Goal: Task Accomplishment & Management: Complete application form

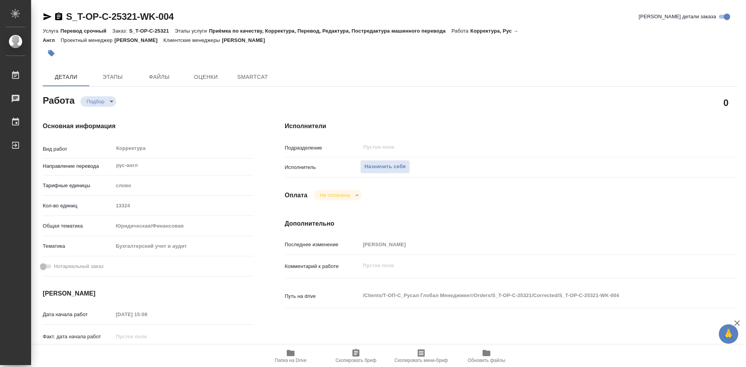
type textarea "x"
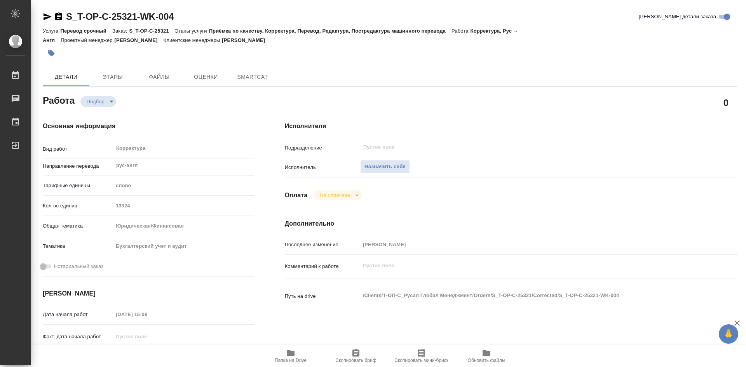
type textarea "x"
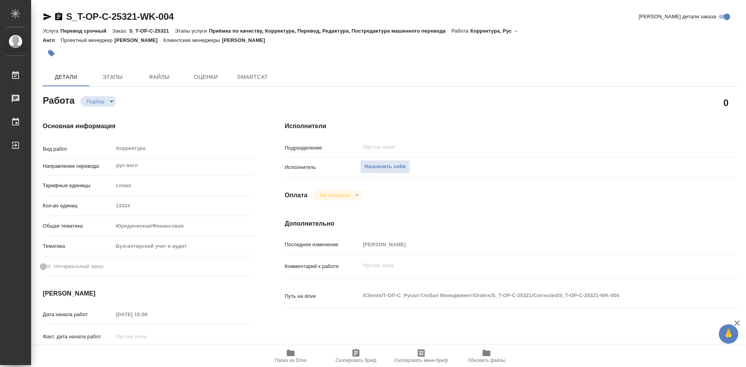
type textarea "x"
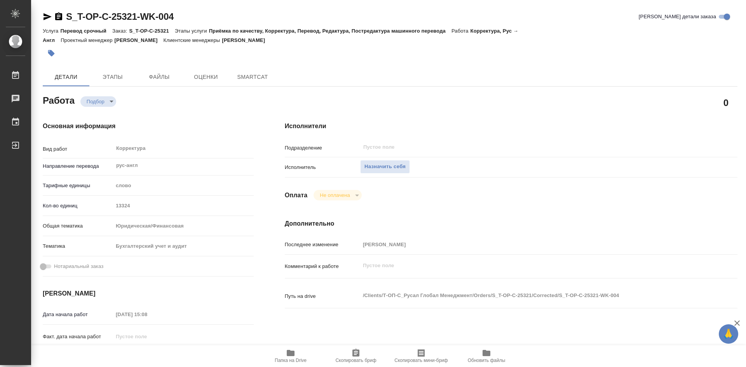
type textarea "x"
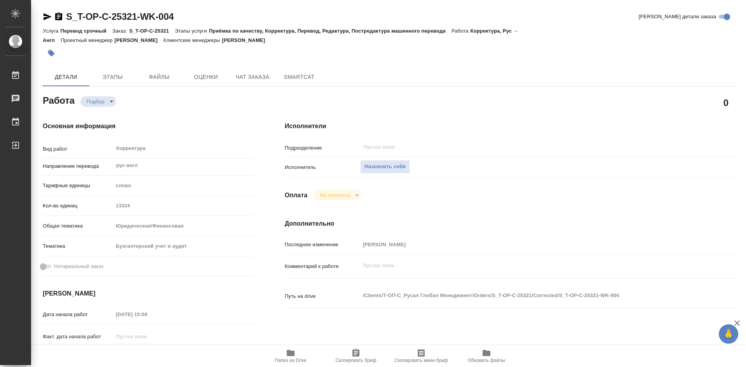
type textarea "x"
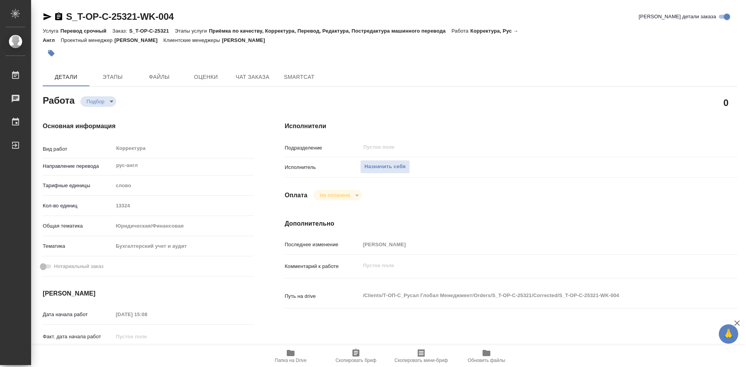
type textarea "x"
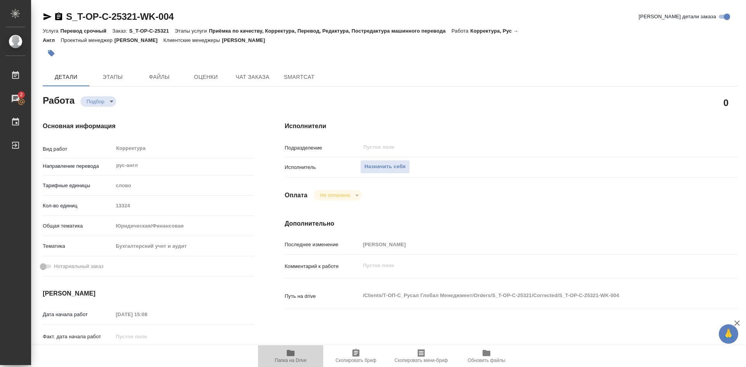
click at [289, 356] on icon "button" at bounding box center [291, 353] width 8 height 6
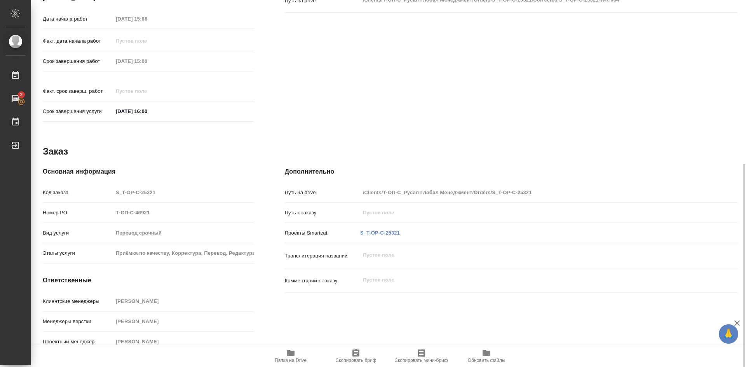
scroll to position [218, 0]
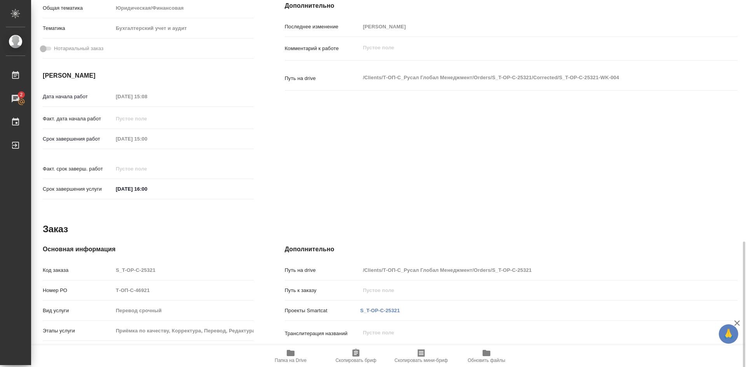
type textarea "x"
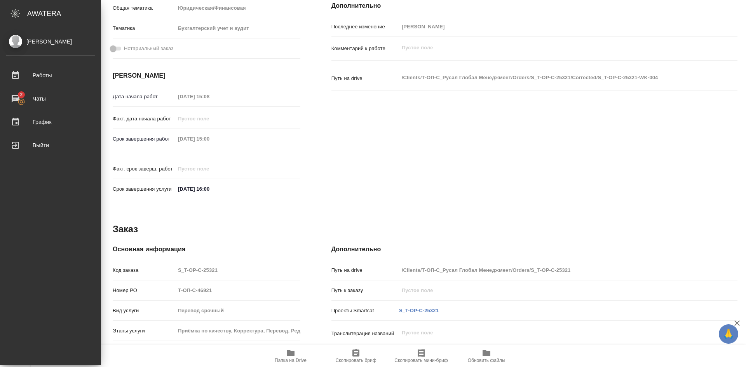
type textarea "x"
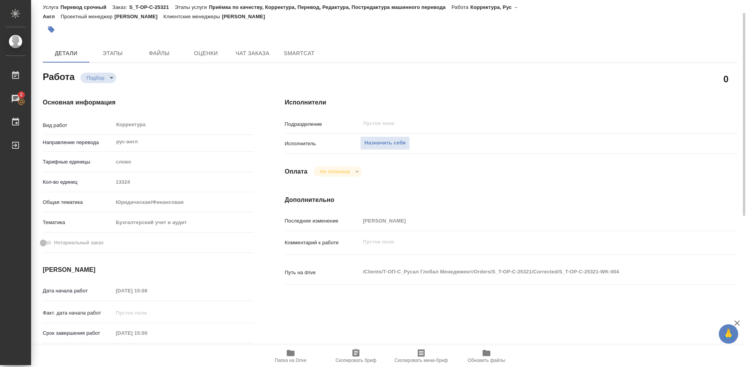
scroll to position [0, 0]
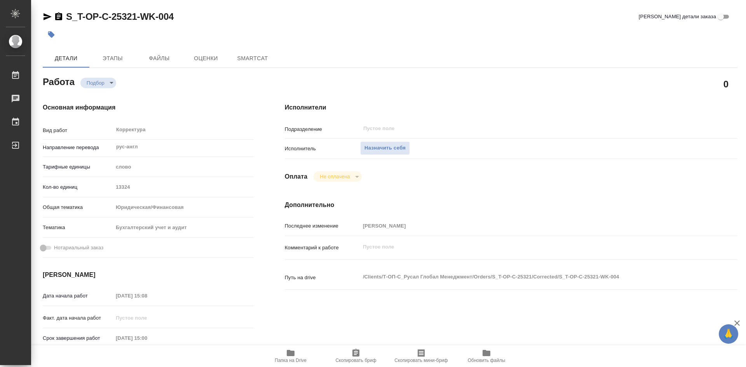
type textarea "x"
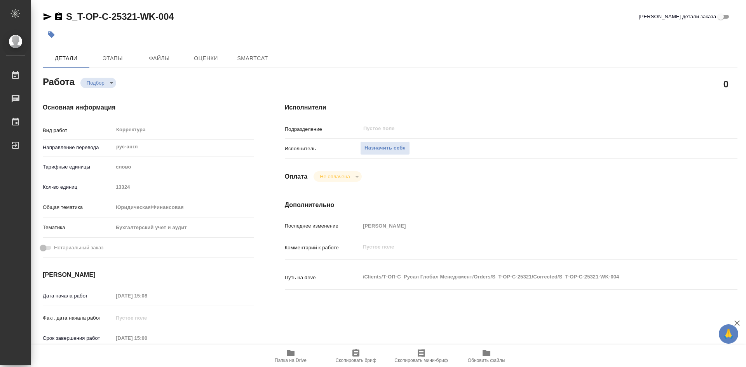
type textarea "x"
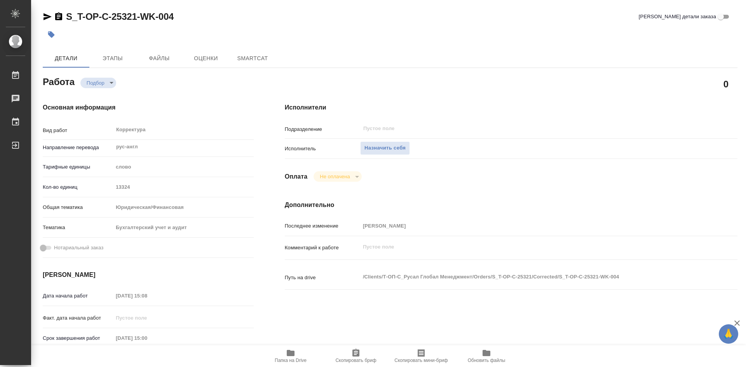
type textarea "x"
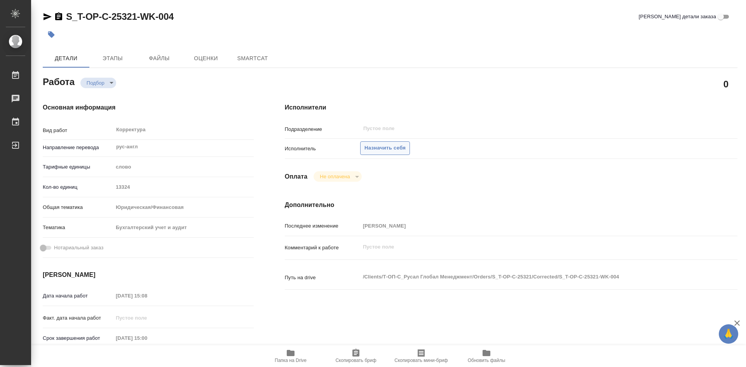
type textarea "x"
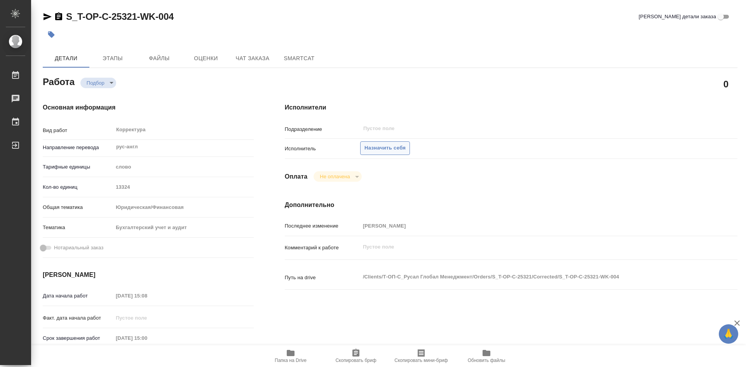
click at [389, 146] on span "Назначить себя" at bounding box center [384, 148] width 41 height 9
type textarea "x"
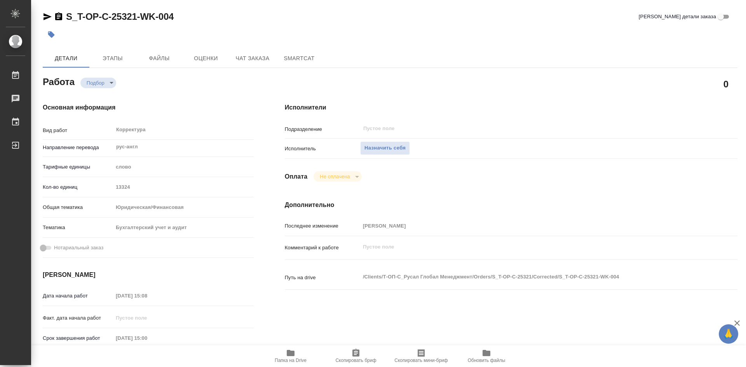
type textarea "x"
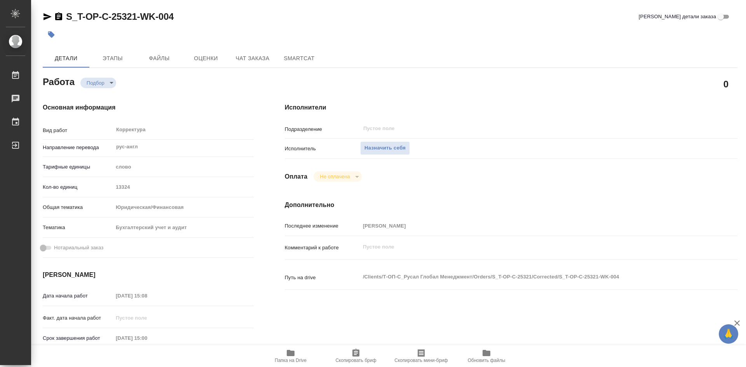
type textarea "x"
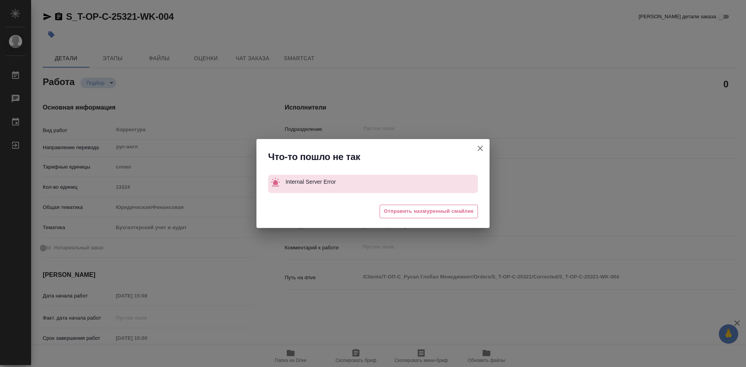
type textarea "x"
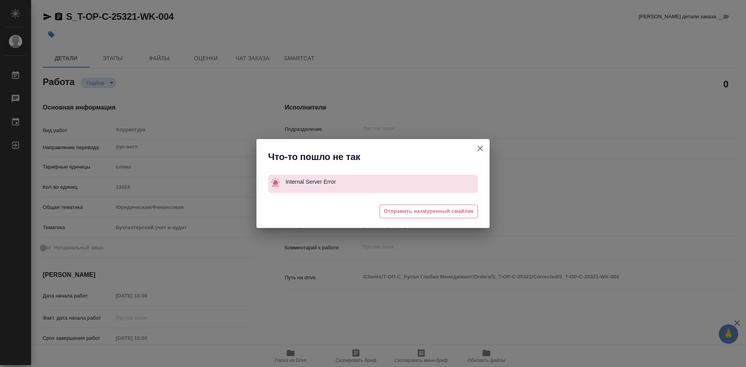
click at [482, 150] on icon "button" at bounding box center [479, 148] width 9 height 9
type textarea "x"
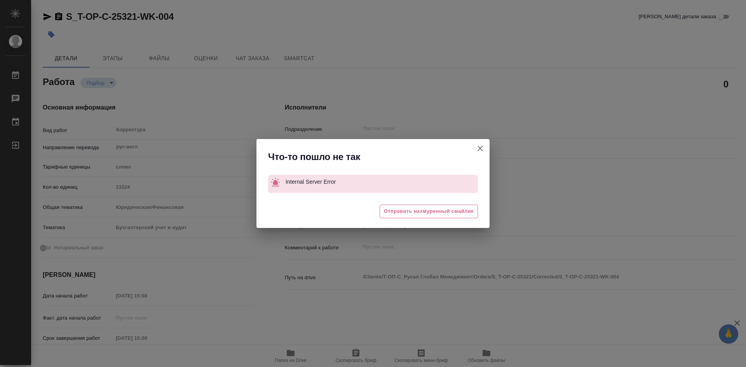
type textarea "x"
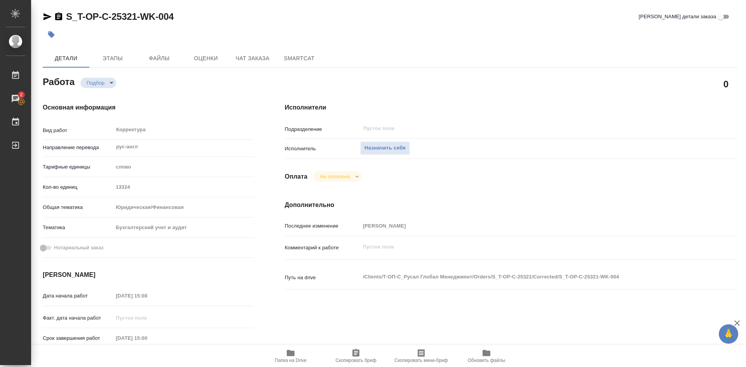
click at [111, 83] on body "🙏 .cls-1 fill:#fff; AWATERA Soldatenkova Tatyana Работы 2 Чаты График Выйти S_T…" at bounding box center [373, 183] width 746 height 367
click at [237, 141] on div at bounding box center [373, 183] width 746 height 367
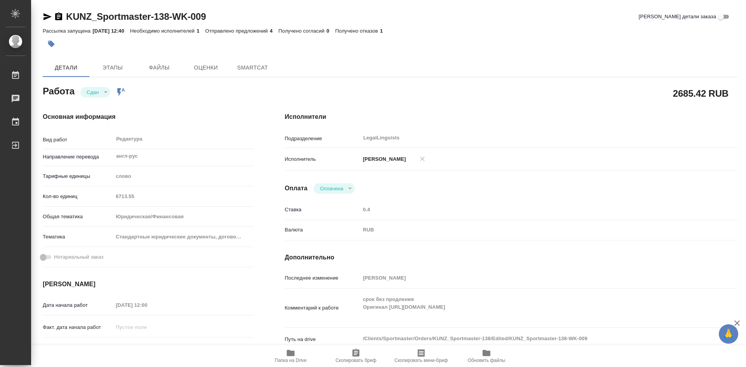
type textarea "x"
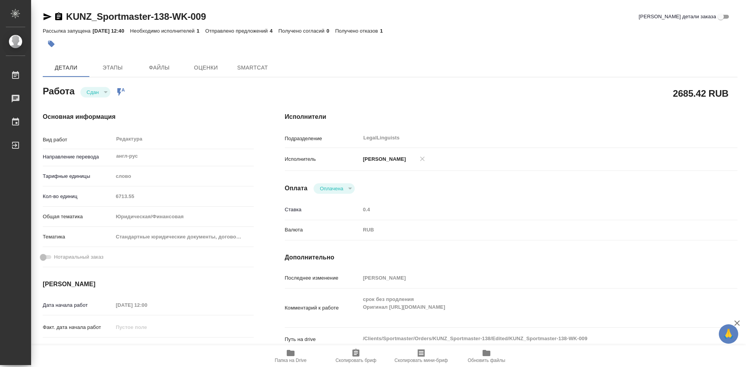
type textarea "x"
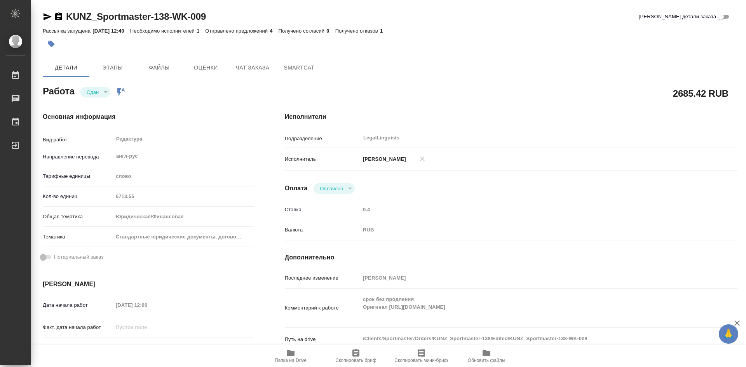
type textarea "x"
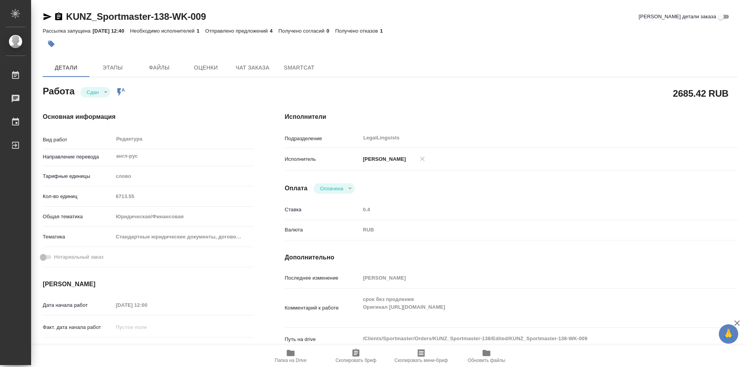
type textarea "x"
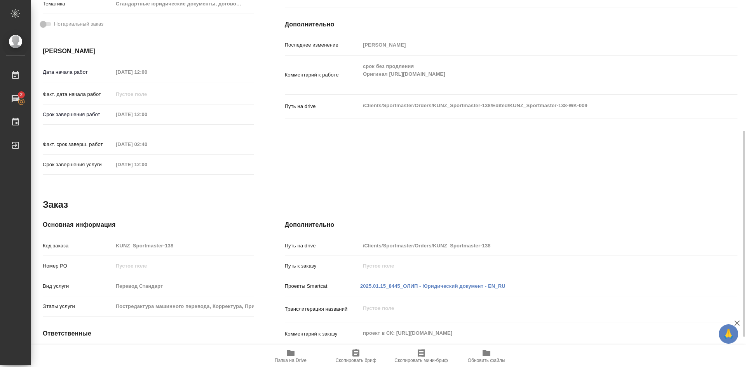
scroll to position [286, 0]
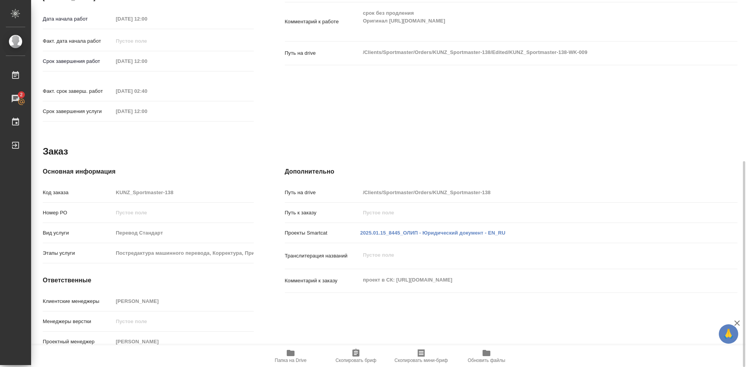
click at [291, 352] on icon "button" at bounding box center [291, 353] width 8 height 6
click at [291, 353] on icon "button" at bounding box center [291, 353] width 8 height 6
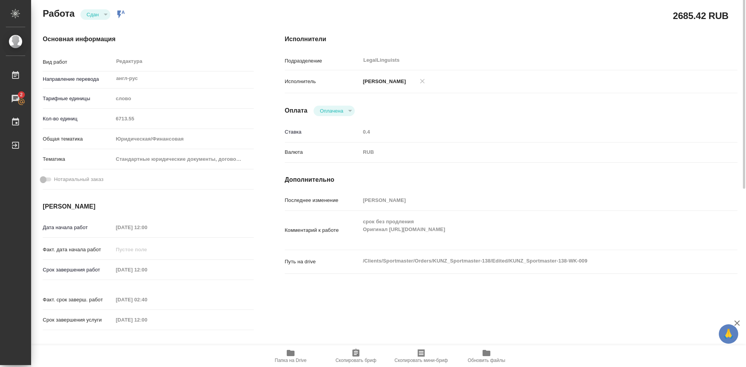
scroll to position [39, 0]
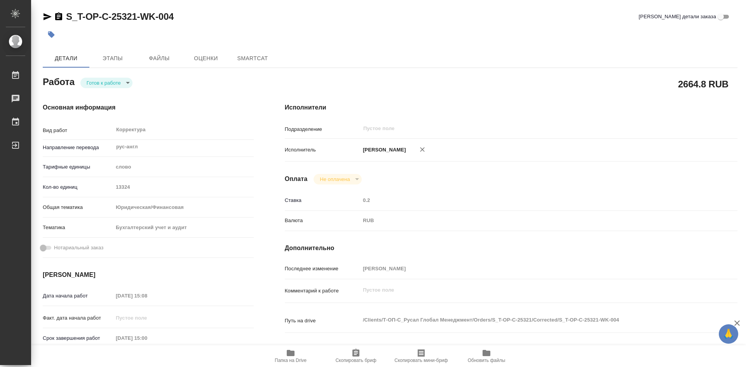
type textarea "x"
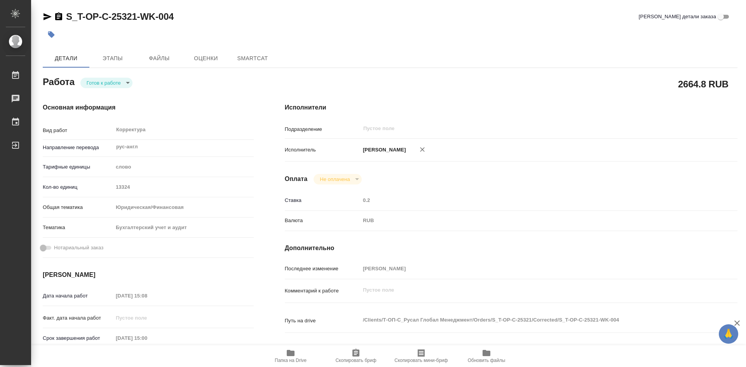
type textarea "x"
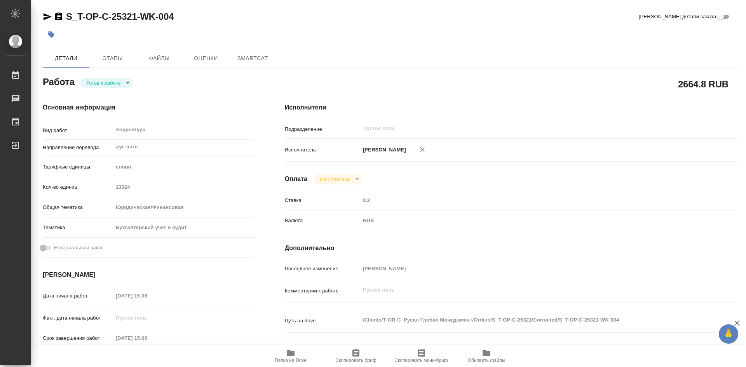
type textarea "x"
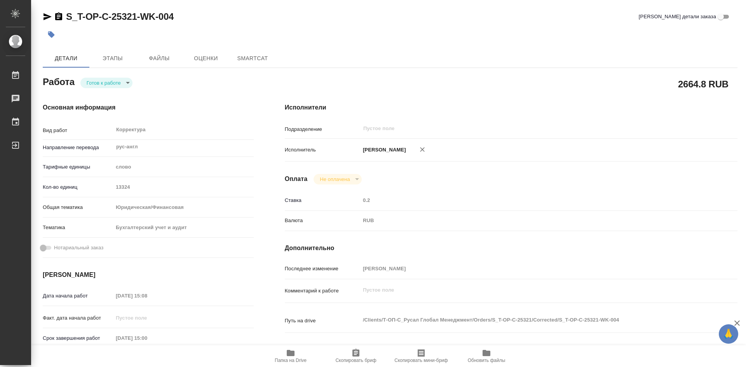
type textarea "x"
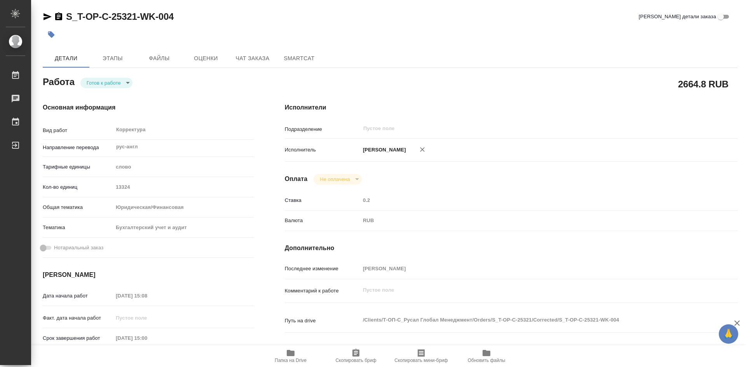
type textarea "x"
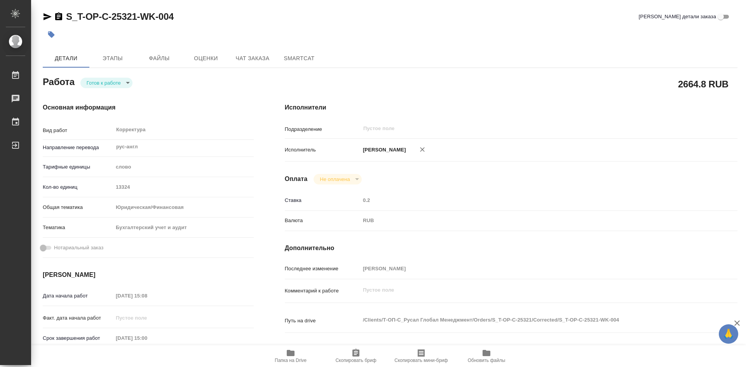
click at [124, 82] on body "🙏 .cls-1 fill:#fff; AWATERA Soldatenkova Tatyana Работы Чаты График Выйти S_T-O…" at bounding box center [373, 183] width 746 height 367
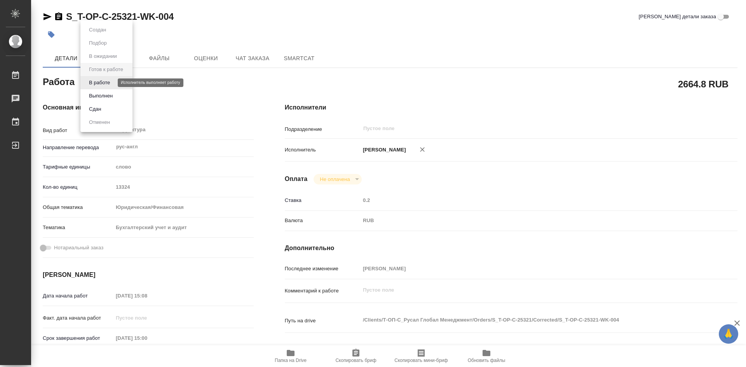
drag, startPoint x: 111, startPoint y: 80, endPoint x: 134, endPoint y: 120, distance: 46.1
click at [111, 81] on button "В работе" at bounding box center [100, 82] width 26 height 9
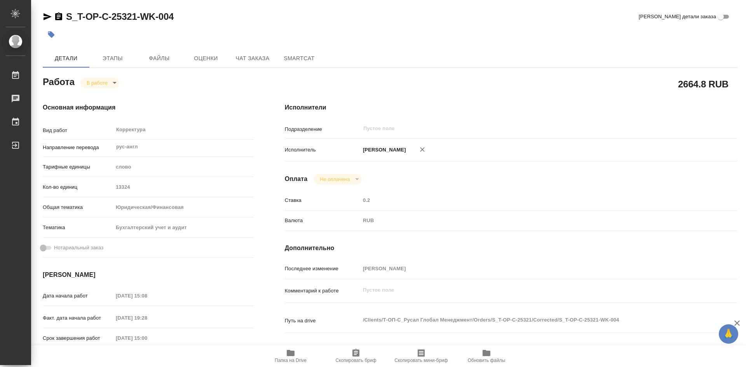
type textarea "x"
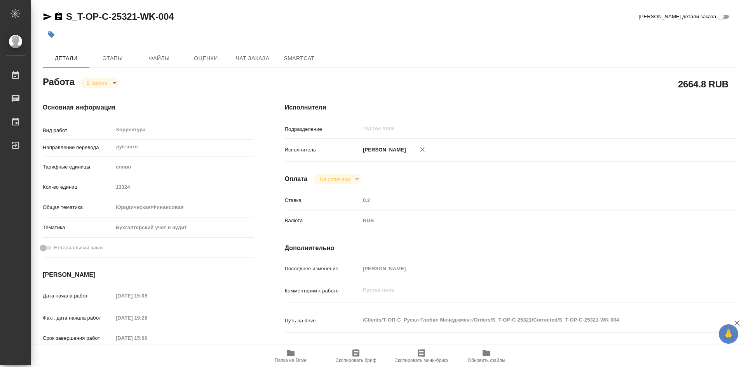
type textarea "x"
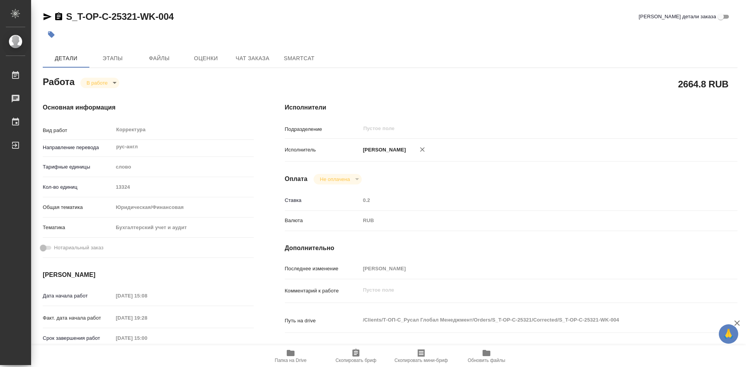
type textarea "x"
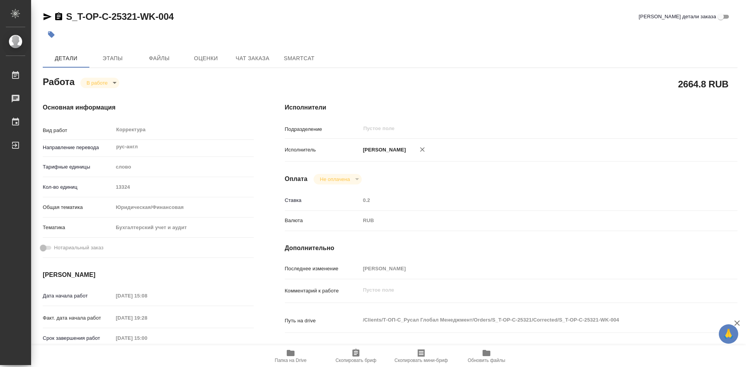
type textarea "x"
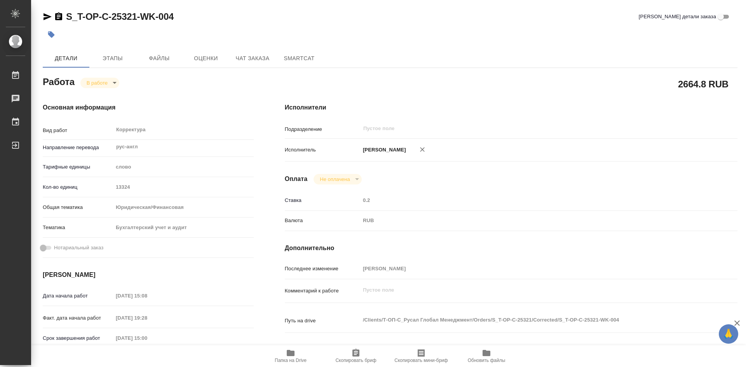
click at [353, 353] on icon "button" at bounding box center [355, 353] width 7 height 8
type textarea "x"
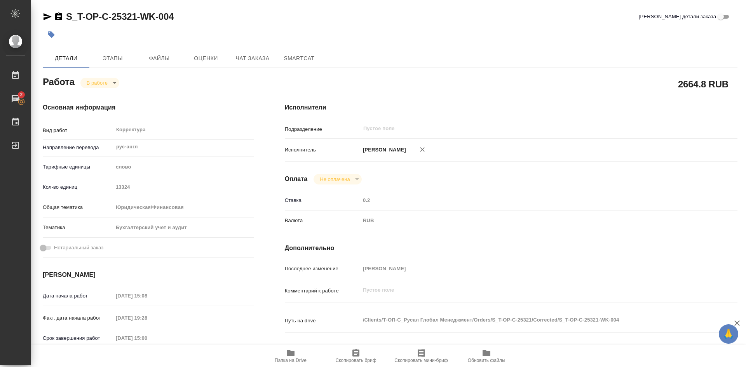
type textarea "x"
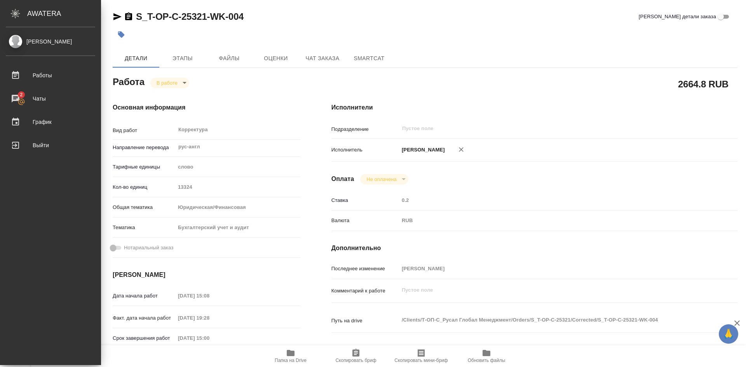
type textarea "x"
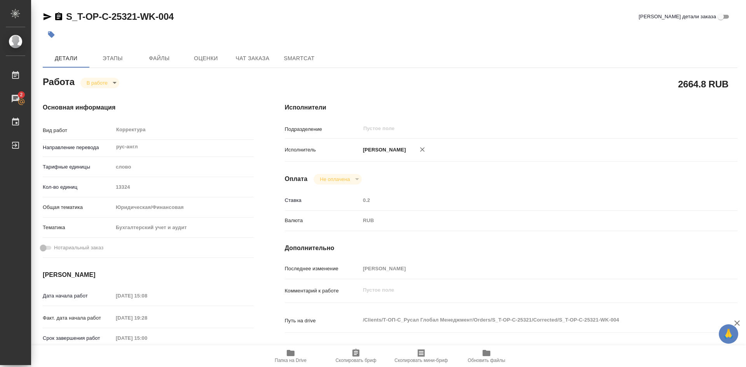
type textarea "x"
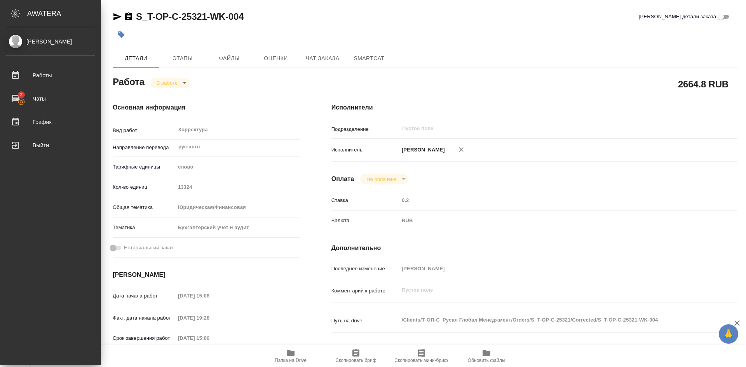
type textarea "x"
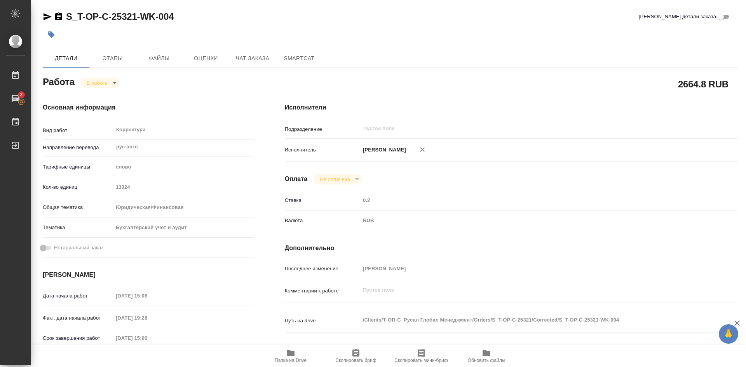
click at [357, 351] on icon "button" at bounding box center [355, 352] width 9 height 9
type textarea "x"
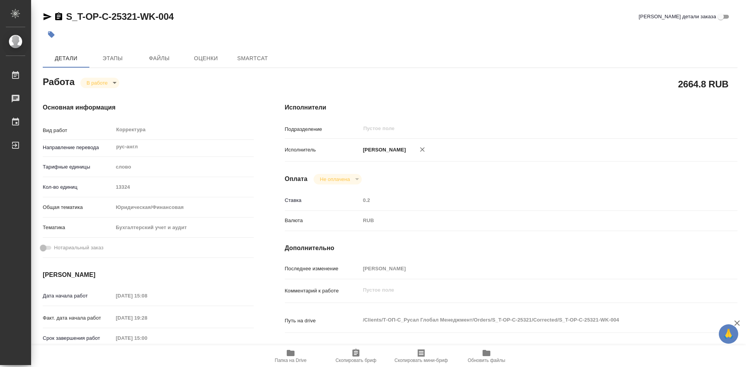
type textarea "x"
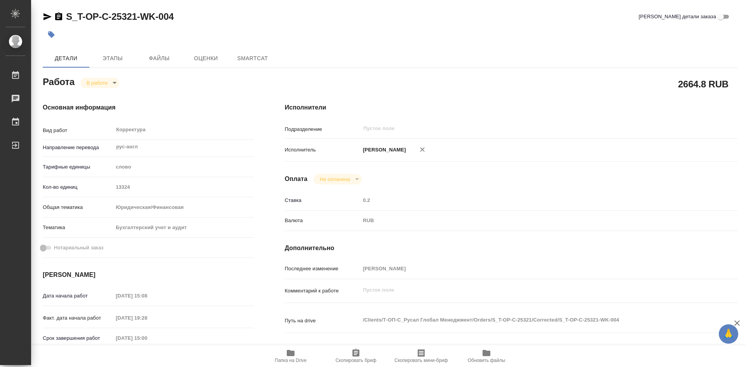
type textarea "x"
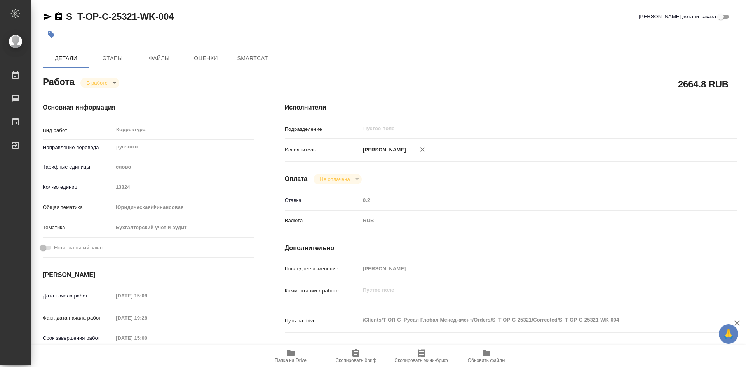
type textarea "x"
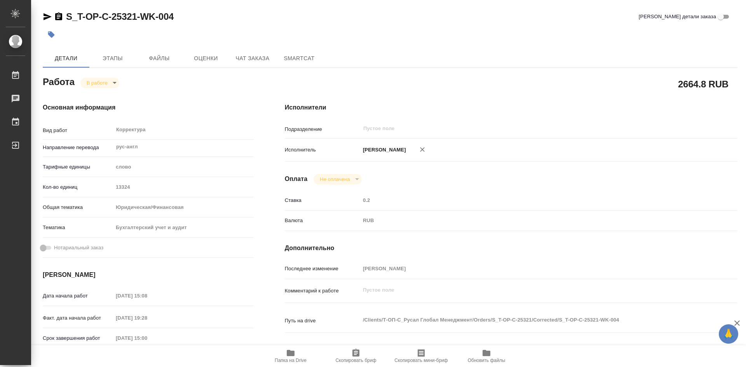
type textarea "x"
click at [358, 357] on icon "button" at bounding box center [355, 352] width 9 height 9
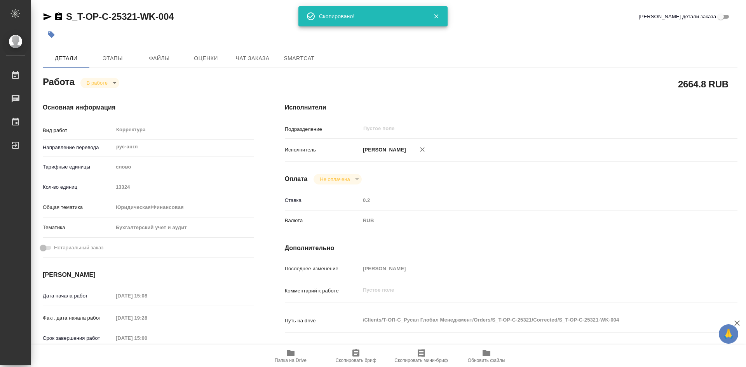
type textarea "x"
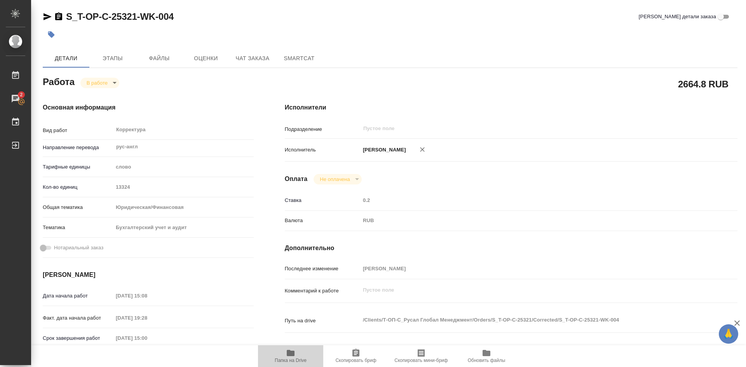
click at [294, 356] on icon "button" at bounding box center [291, 353] width 8 height 6
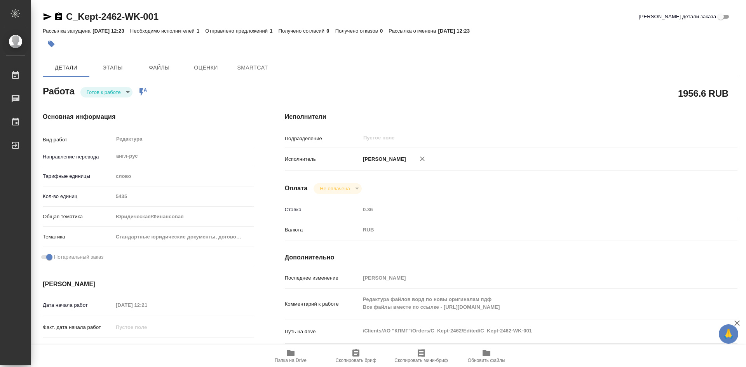
type textarea "x"
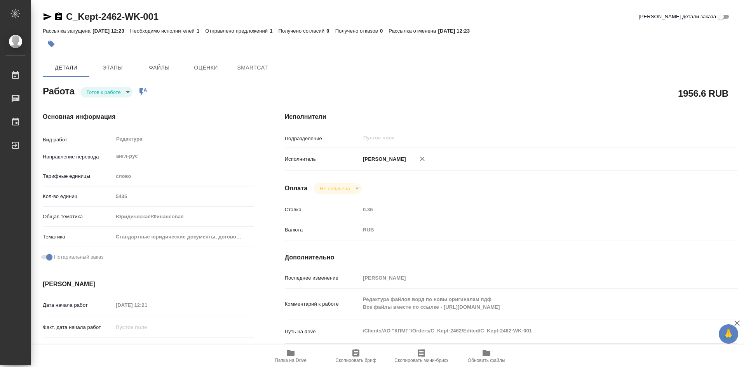
type textarea "x"
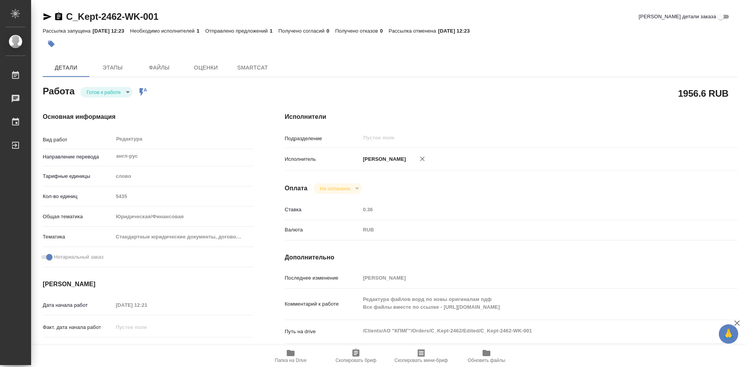
type textarea "x"
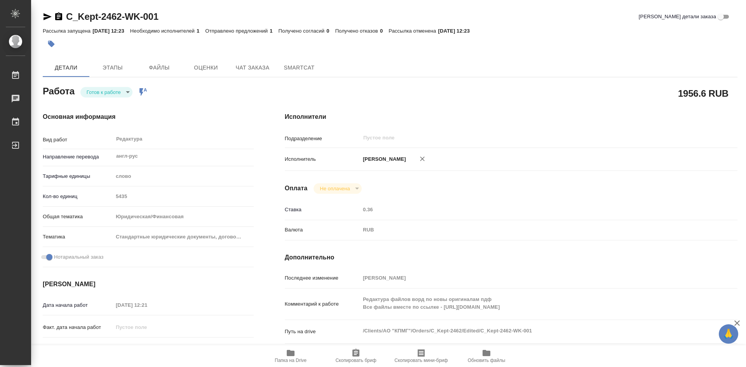
type textarea "x"
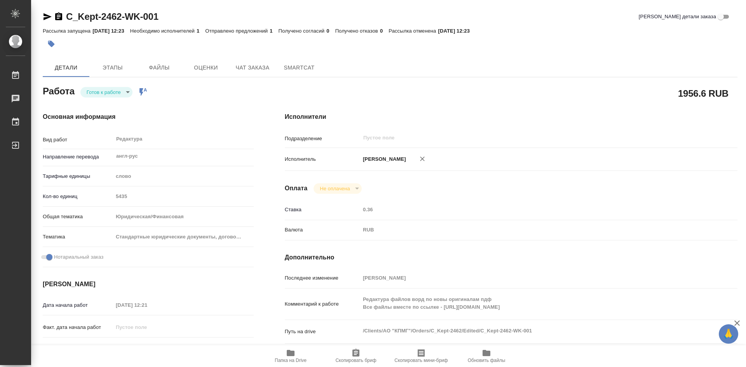
click at [129, 90] on body "🙏 .cls-1 fill:#fff; AWATERA Soldatenkova Tatyana Работы Чаты График Выйти C_Kep…" at bounding box center [373, 183] width 746 height 367
type textarea "x"
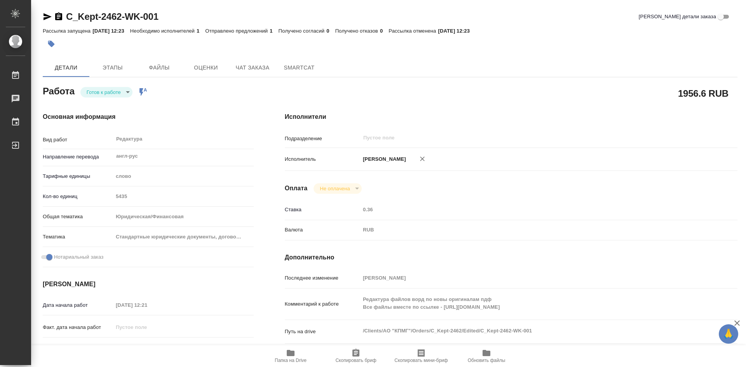
type textarea "x"
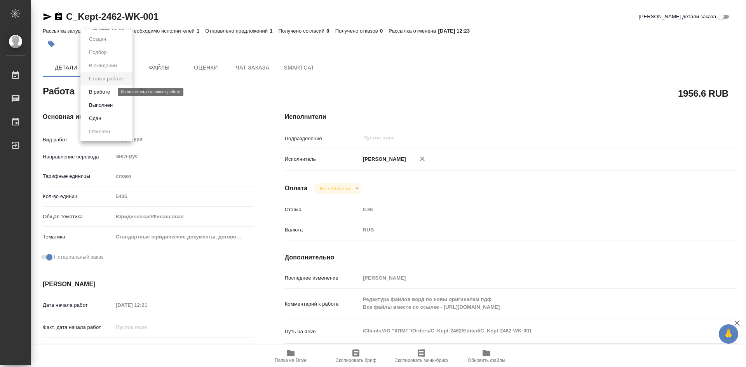
click at [106, 92] on button "В работе" at bounding box center [100, 92] width 26 height 9
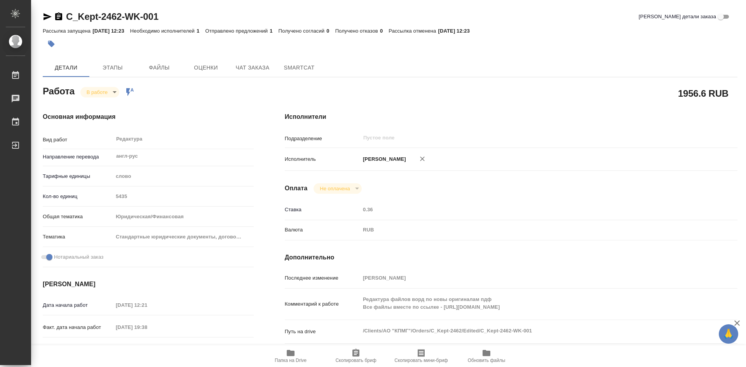
type textarea "x"
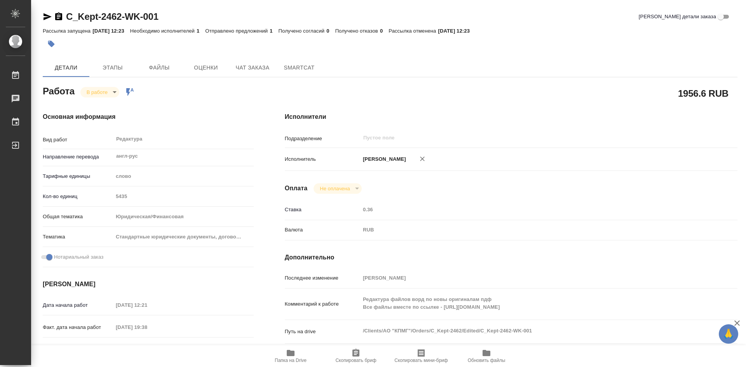
type textarea "x"
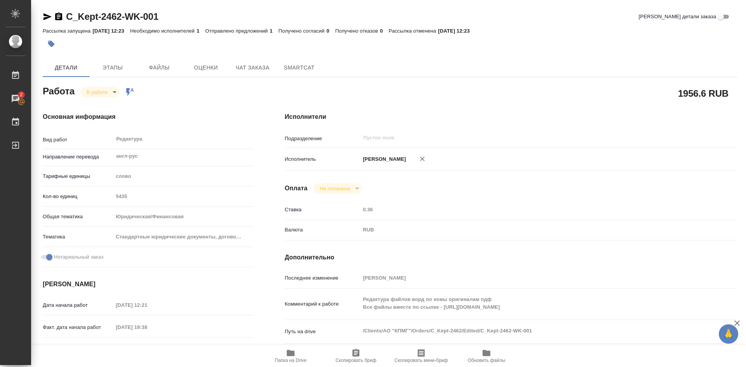
type textarea "x"
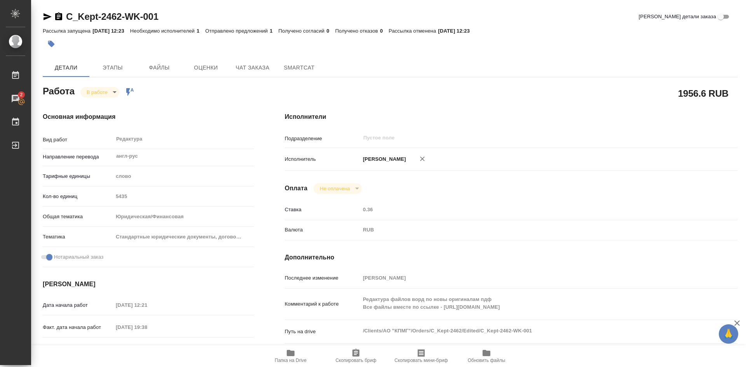
click at [357, 351] on icon "button" at bounding box center [355, 352] width 9 height 9
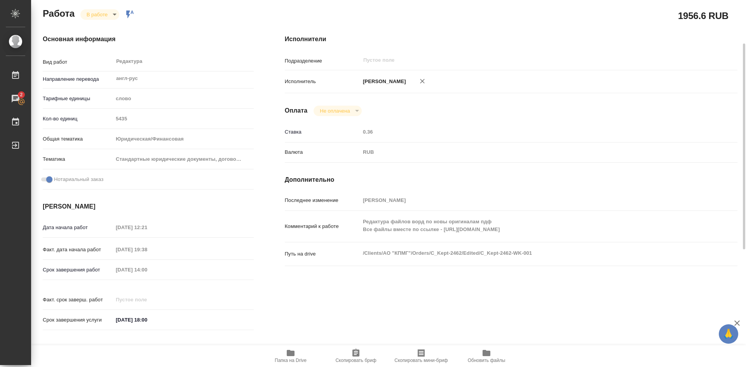
scroll to position [116, 0]
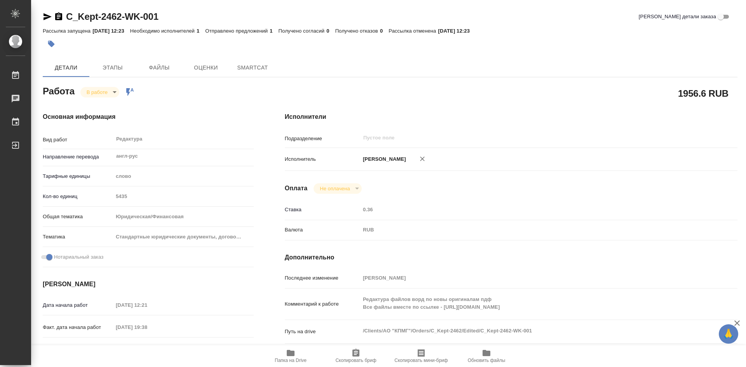
type textarea "x"
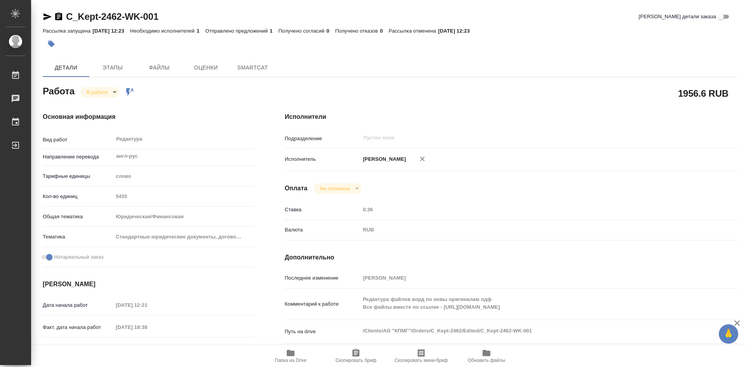
type textarea "x"
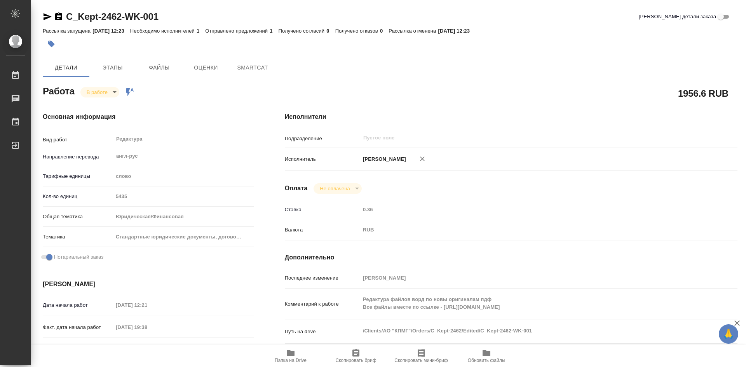
type textarea "x"
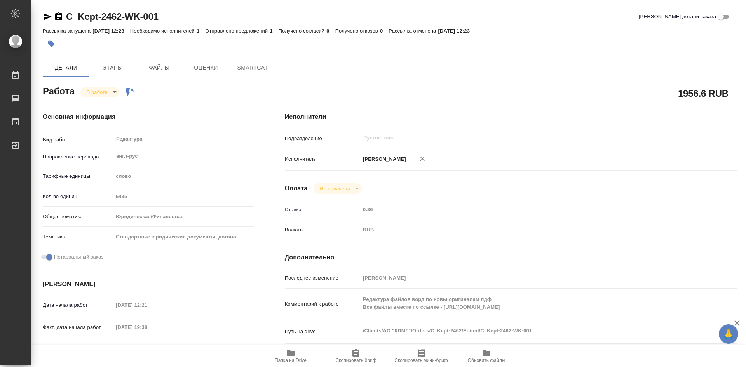
type textarea "x"
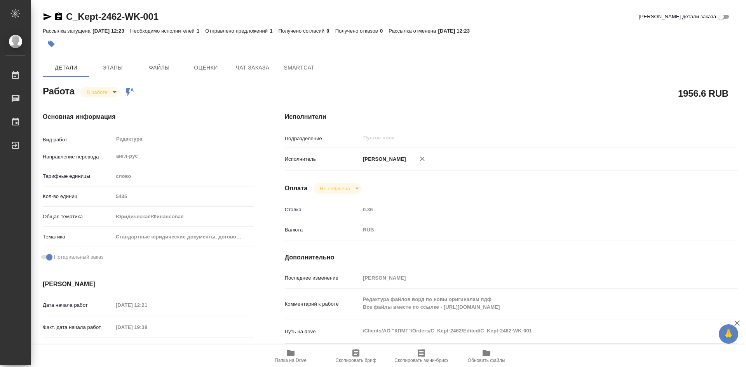
scroll to position [78, 0]
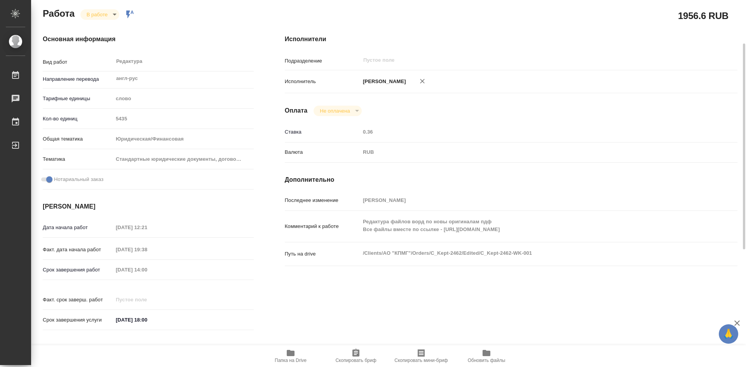
type textarea "x"
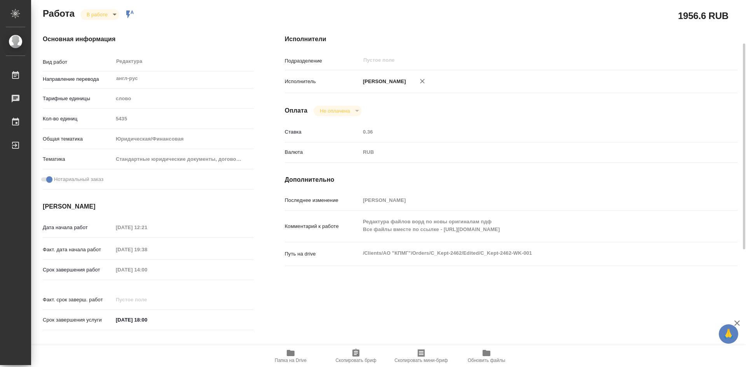
type textarea "x"
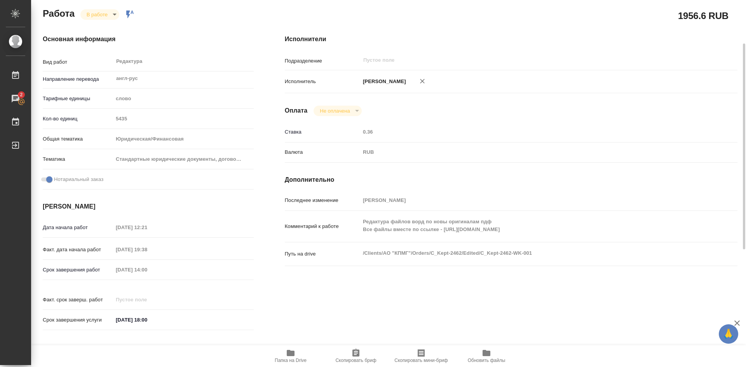
click at [292, 353] on icon "button" at bounding box center [291, 353] width 8 height 6
